Goal: Book appointment/travel/reservation

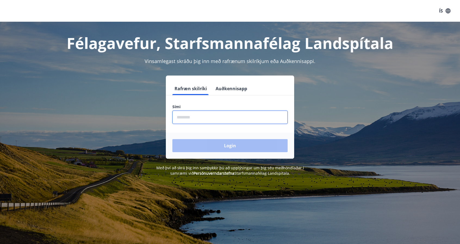
click at [219, 121] on input "phone" at bounding box center [229, 117] width 115 height 13
type input "********"
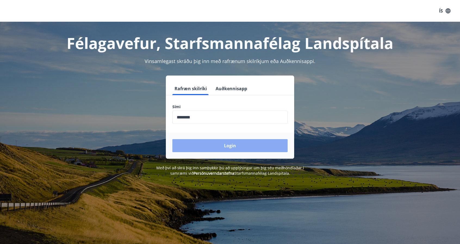
click at [215, 143] on button "Login" at bounding box center [229, 145] width 115 height 13
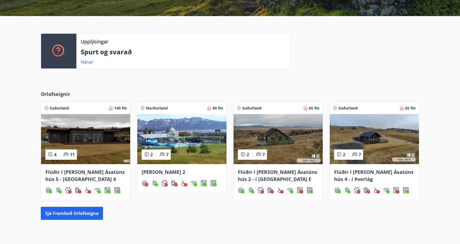
scroll to position [136, 0]
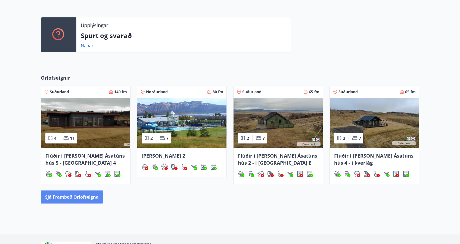
click at [87, 196] on button "Sjá framboð orlofseigna" at bounding box center [72, 197] width 62 height 13
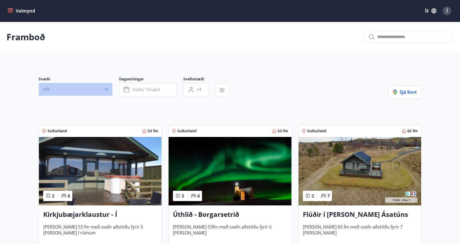
click at [73, 90] on button "Allt" at bounding box center [76, 89] width 74 height 13
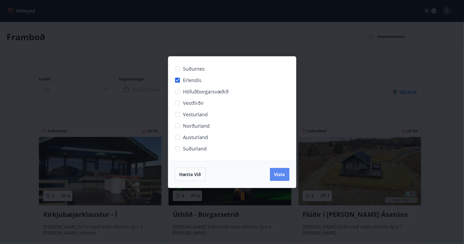
click at [283, 173] on span "Vista" at bounding box center [280, 175] width 11 height 6
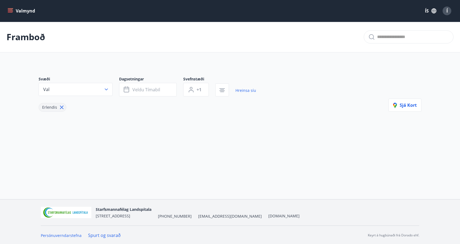
click at [62, 107] on icon at bounding box center [62, 107] width 6 height 6
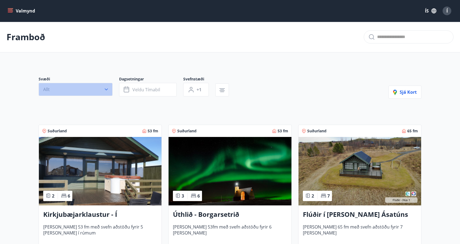
click at [76, 90] on button "Allt" at bounding box center [76, 89] width 74 height 13
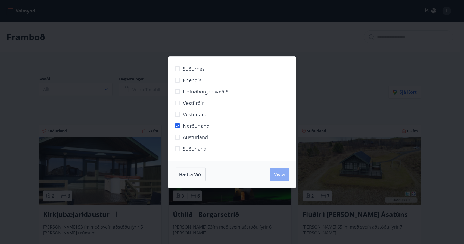
drag, startPoint x: 279, startPoint y: 171, endPoint x: 277, endPoint y: 168, distance: 3.3
click at [279, 171] on button "Vista" at bounding box center [280, 174] width 20 height 13
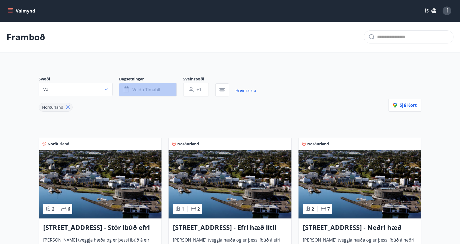
click at [156, 91] on span "Veldu tímabil" at bounding box center [147, 90] width 28 height 6
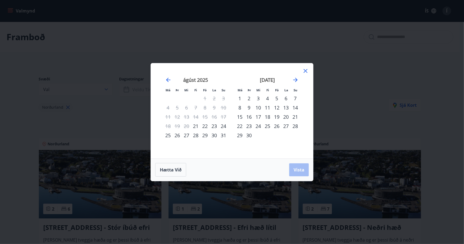
click at [267, 99] on div "4" at bounding box center [267, 98] width 9 height 9
click at [300, 169] on span "Vista" at bounding box center [299, 170] width 11 height 6
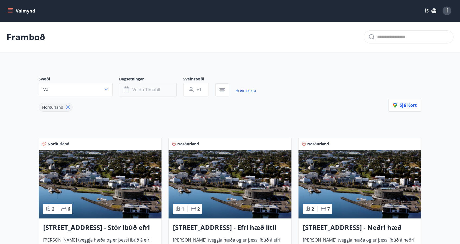
click at [154, 92] on span "Veldu tímabil" at bounding box center [147, 90] width 28 height 6
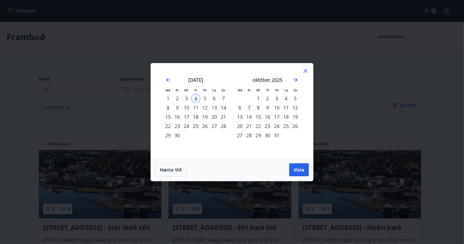
click at [224, 96] on div "7" at bounding box center [223, 98] width 9 height 9
click at [300, 169] on span "Vista" at bounding box center [299, 170] width 11 height 6
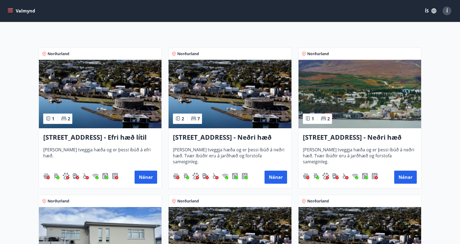
scroll to position [82, 0]
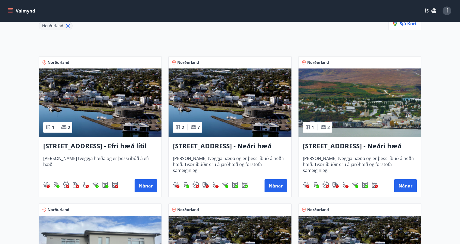
click at [116, 118] on img at bounding box center [100, 103] width 123 height 69
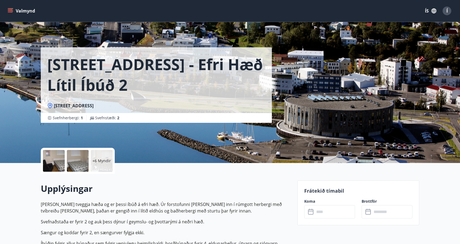
click at [70, 161] on div at bounding box center [78, 161] width 22 height 22
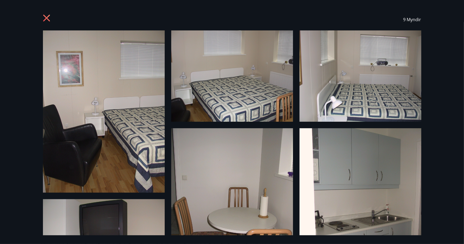
click at [46, 17] on icon at bounding box center [46, 18] width 7 height 7
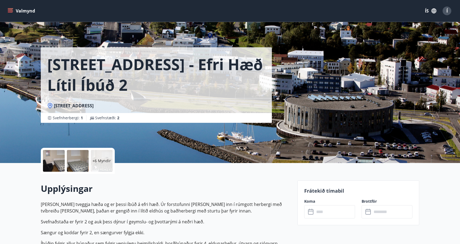
click at [7, 11] on button "Valmynd" at bounding box center [22, 11] width 31 height 10
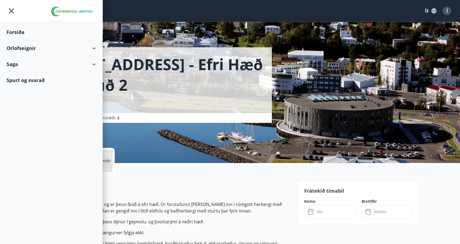
click at [96, 49] on div "Orlofseignir" at bounding box center [51, 48] width 103 height 16
click at [22, 60] on div "Framboð" at bounding box center [51, 61] width 81 height 11
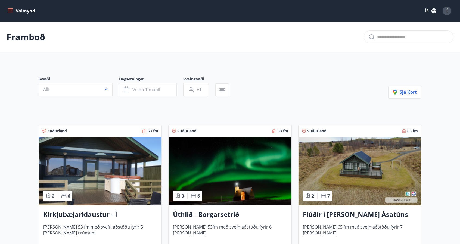
click at [9, 8] on icon "menu" at bounding box center [11, 8] width 6 height 1
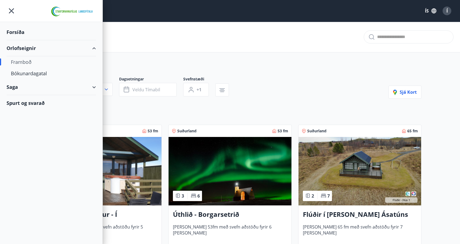
click at [23, 33] on div "Forsíða" at bounding box center [52, 32] width 90 height 16
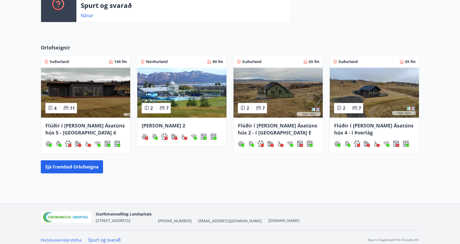
scroll to position [171, 0]
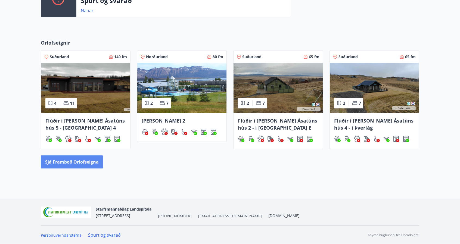
click at [94, 160] on button "Sjá framboð orlofseigna" at bounding box center [72, 162] width 62 height 13
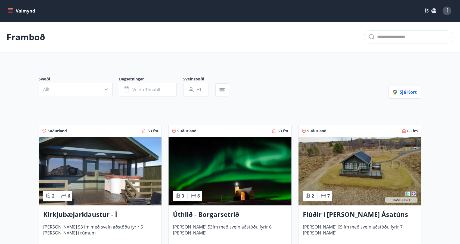
click at [10, 13] on icon "menu" at bounding box center [10, 10] width 5 height 5
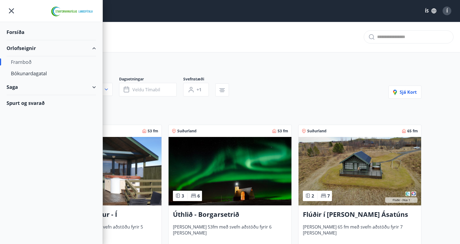
click at [92, 87] on div "Saga" at bounding box center [52, 87] width 90 height 16
click at [34, 73] on div "Bókunardagatal" at bounding box center [51, 73] width 81 height 11
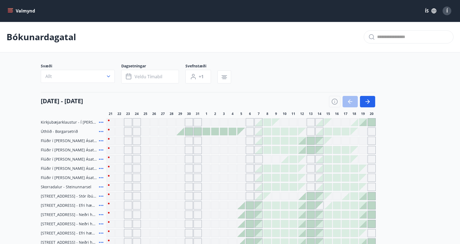
click at [109, 120] on div "Gráir dagar eru ekki bókanlegir" at bounding box center [111, 122] width 8 height 8
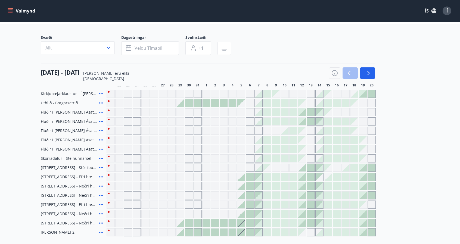
scroll to position [27, 0]
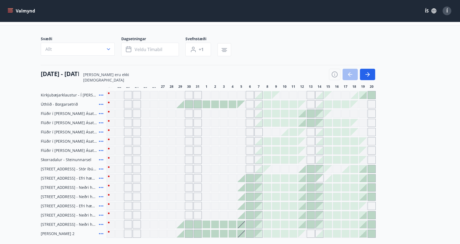
click at [241, 95] on div "Gráir dagar eru ekki bókanlegir" at bounding box center [241, 95] width 8 height 8
click at [248, 95] on div "Gráir dagar eru ekki bókanlegir" at bounding box center [250, 95] width 8 height 8
click at [106, 48] on icon "button" at bounding box center [108, 49] width 5 height 5
click at [82, 48] on div "Suðurnes Erlendis Höfuðborgarsvæðið Vestfirðir Vesturland Norðurland Austurland…" at bounding box center [230, 122] width 460 height 244
click at [224, 103] on div at bounding box center [224, 105] width 8 height 8
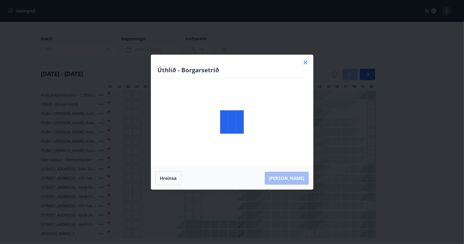
click at [233, 103] on div at bounding box center [232, 122] width 162 height 135
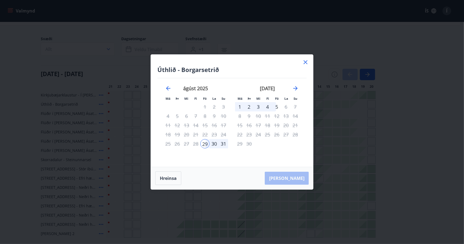
click at [267, 107] on div "4" at bounding box center [267, 106] width 9 height 9
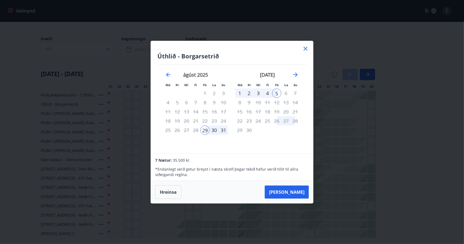
click at [304, 48] on icon at bounding box center [306, 48] width 7 height 7
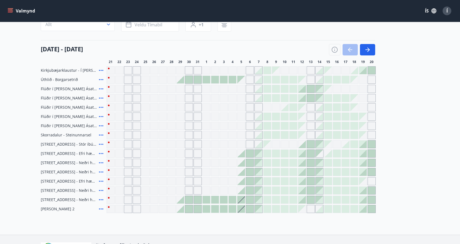
scroll to position [54, 0]
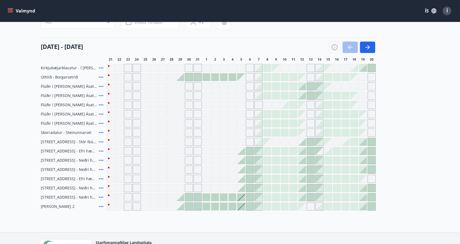
click at [242, 152] on div at bounding box center [242, 151] width 8 height 8
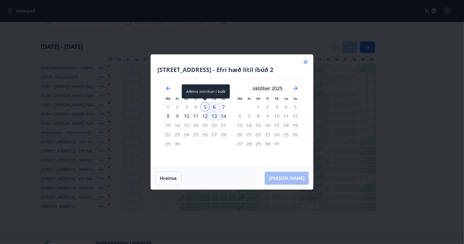
click at [205, 107] on div "5" at bounding box center [205, 106] width 9 height 9
click at [215, 106] on div "6" at bounding box center [214, 106] width 9 height 9
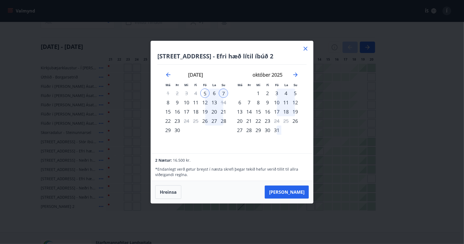
click at [306, 46] on icon at bounding box center [306, 48] width 7 height 7
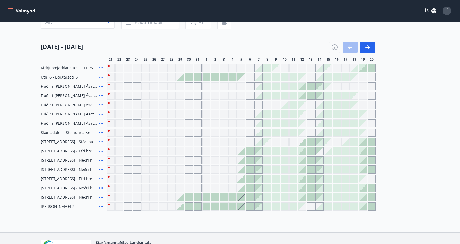
click at [305, 51] on div "21 ágúst - 20 september" at bounding box center [208, 45] width 335 height 15
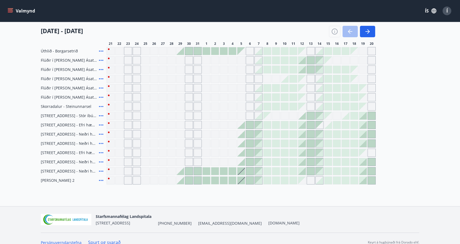
scroll to position [88, 0]
